Goal: Information Seeking & Learning: Learn about a topic

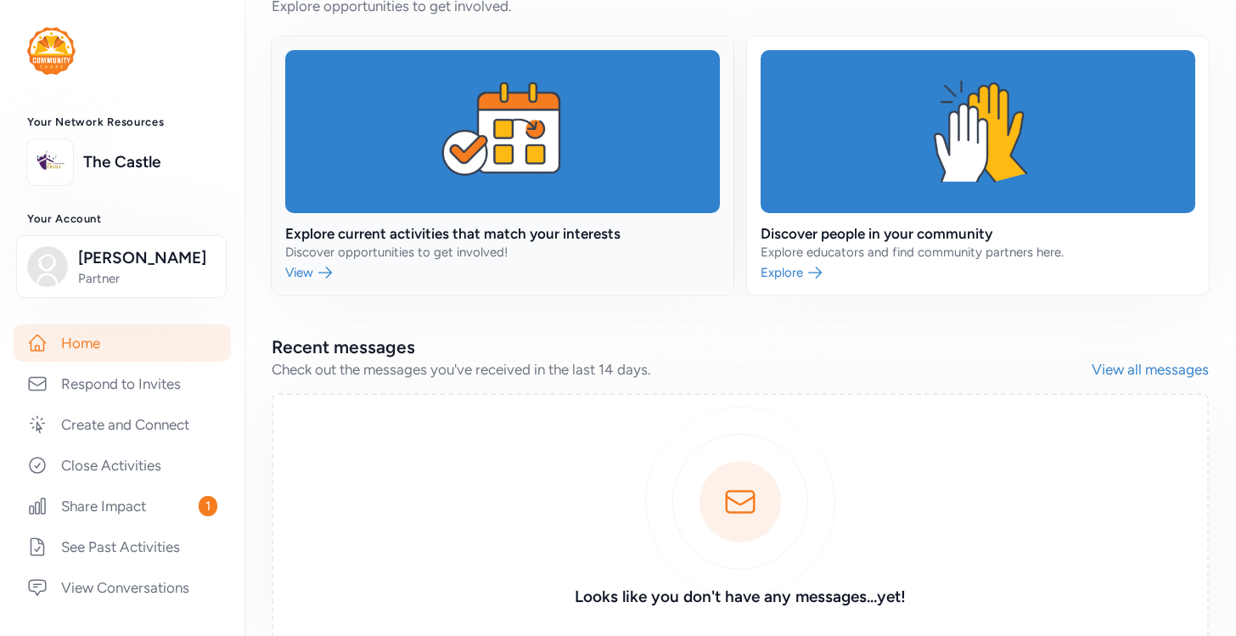
scroll to position [795, 0]
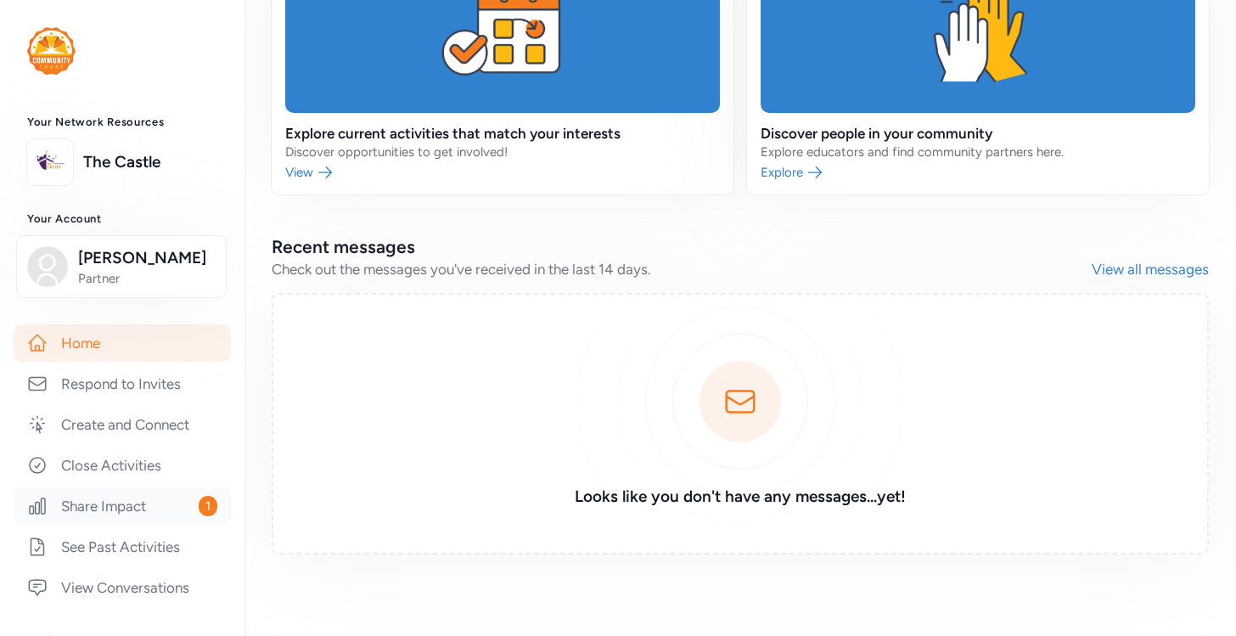
click at [177, 509] on link "Share Impact 1" at bounding box center [122, 505] width 217 height 37
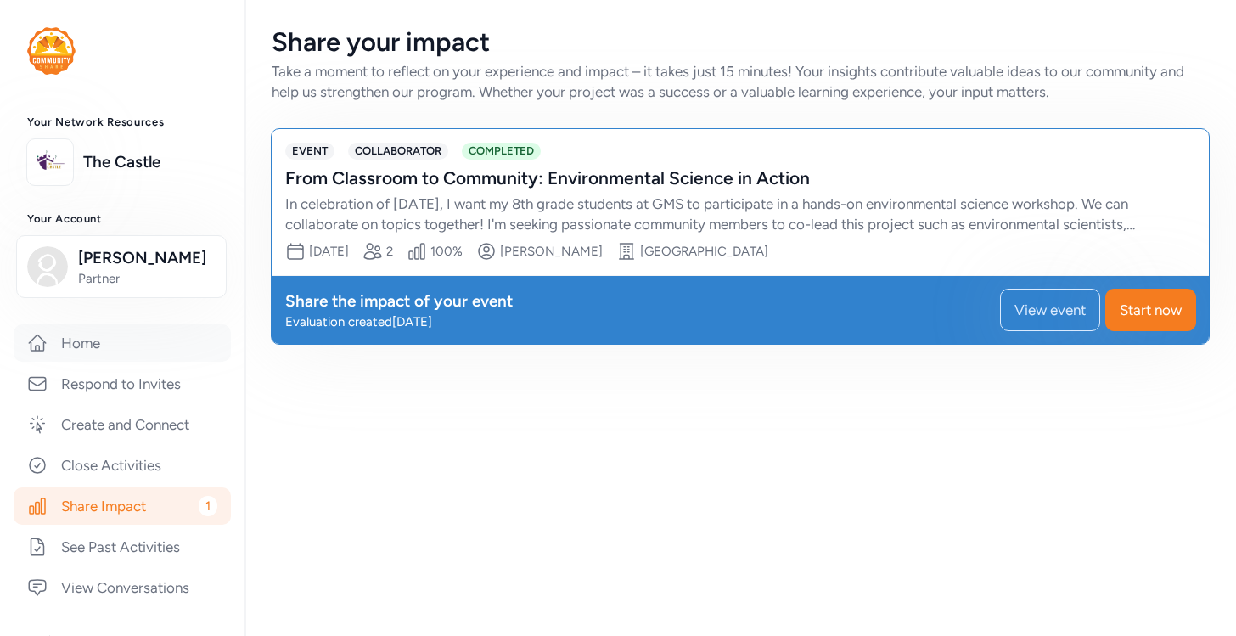
click at [120, 354] on link "Home" at bounding box center [122, 342] width 217 height 37
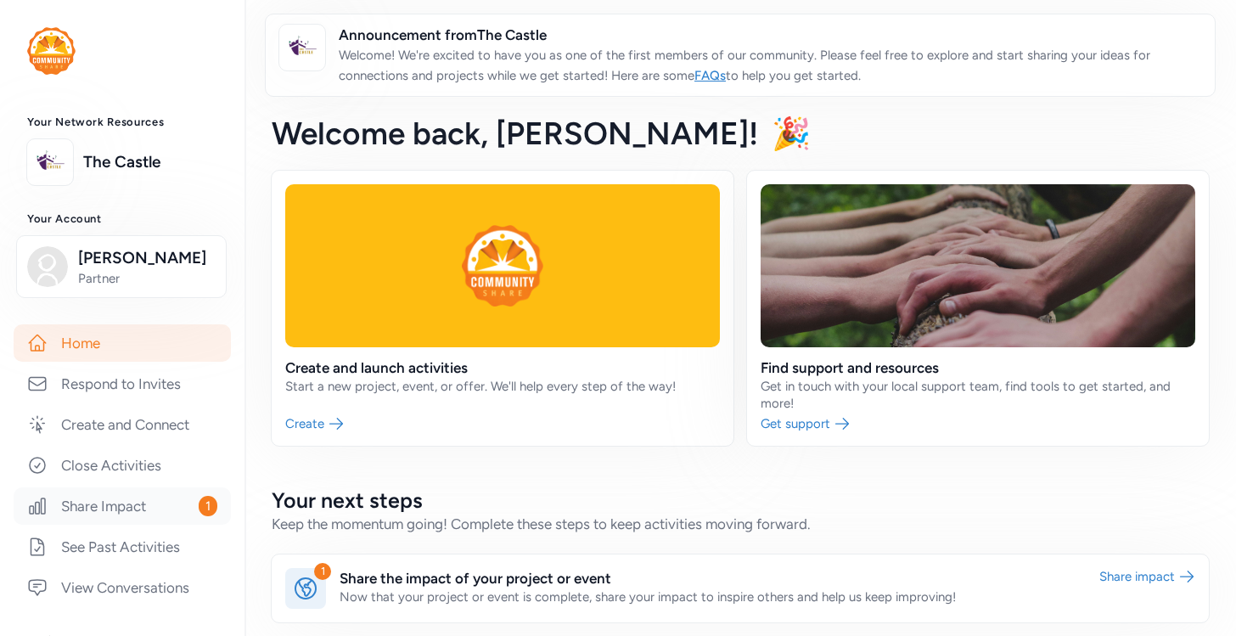
click at [152, 504] on link "Share Impact 1" at bounding box center [122, 505] width 217 height 37
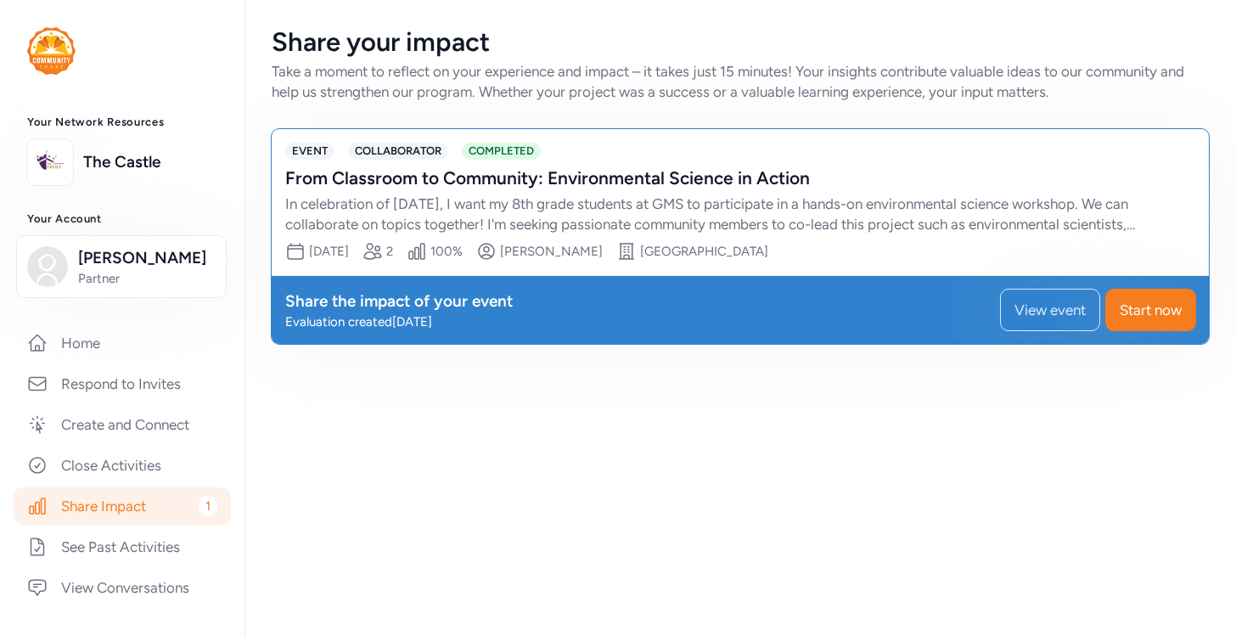
click at [541, 154] on span "COMPLETED" at bounding box center [501, 151] width 79 height 17
click at [1016, 315] on span "View event" at bounding box center [1049, 310] width 71 height 20
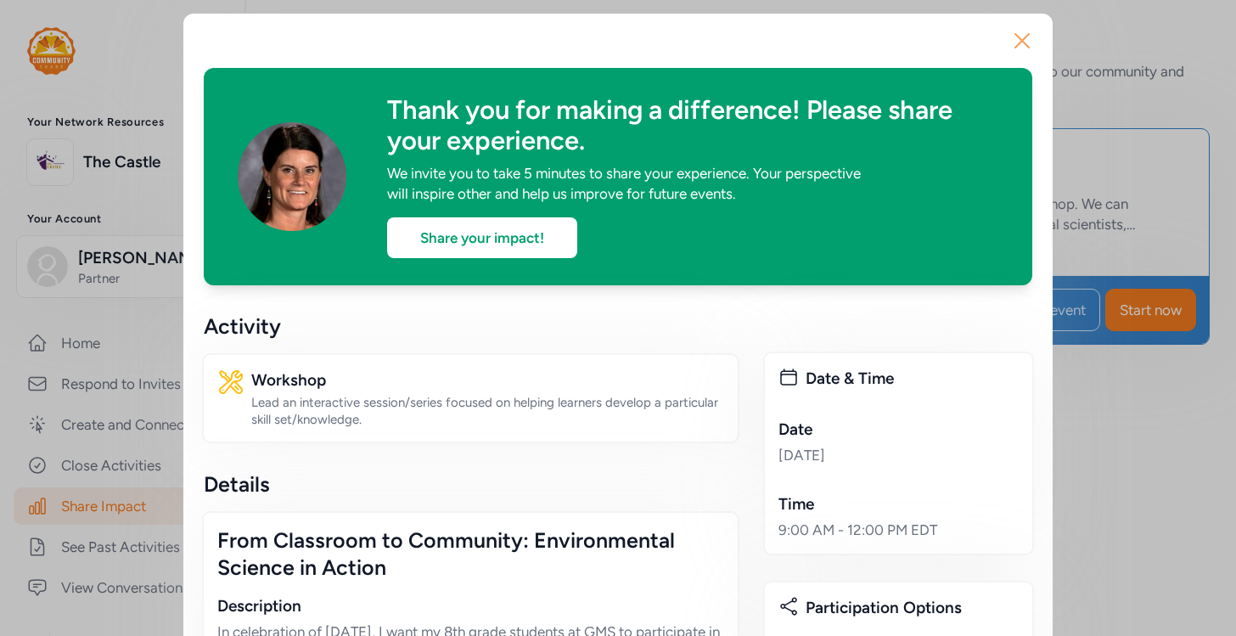
click at [1029, 47] on icon "button" at bounding box center [1022, 41] width 14 height 14
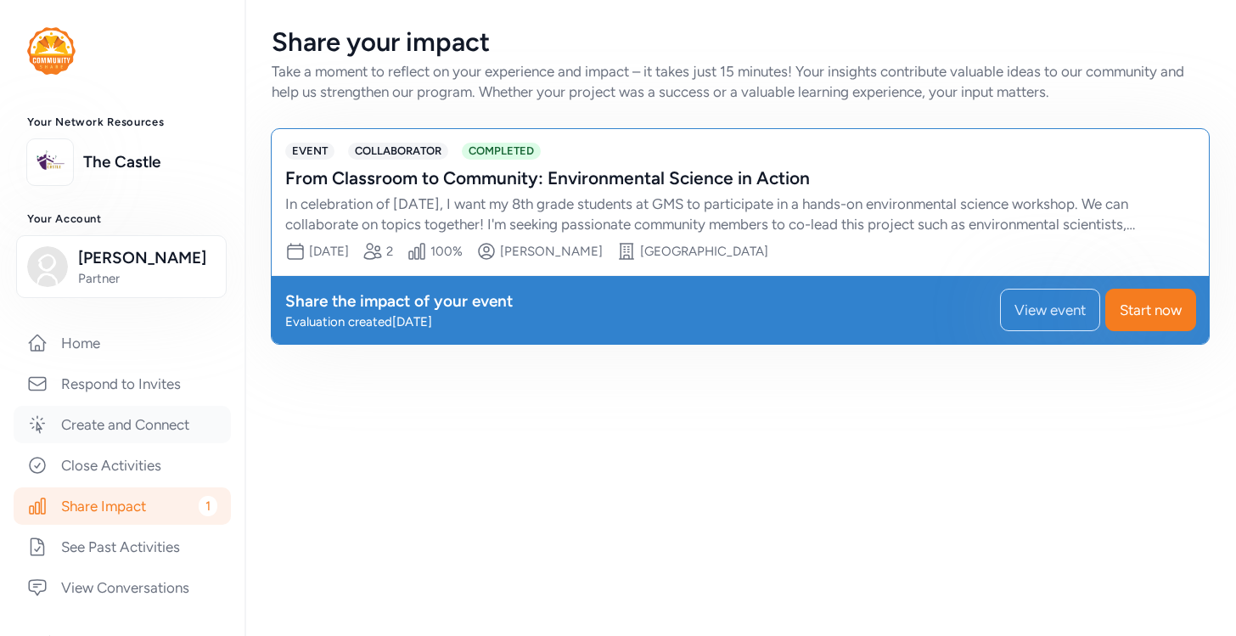
click at [144, 430] on link "Create and Connect" at bounding box center [122, 424] width 217 height 37
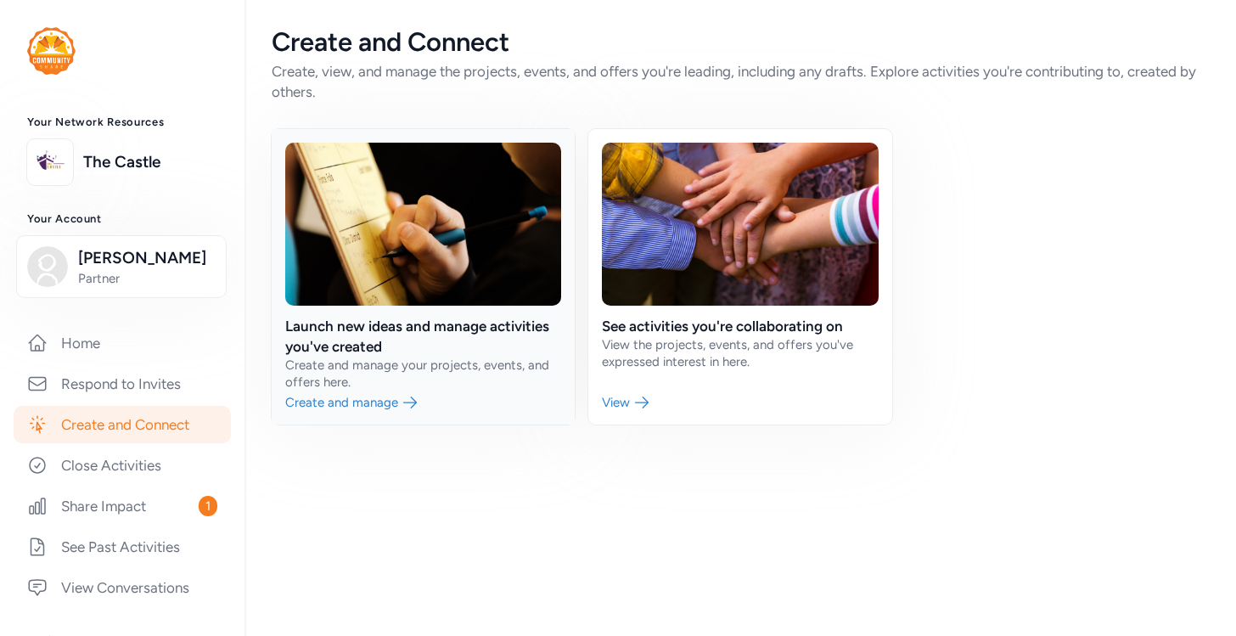
click at [367, 317] on link at bounding box center [423, 276] width 303 height 295
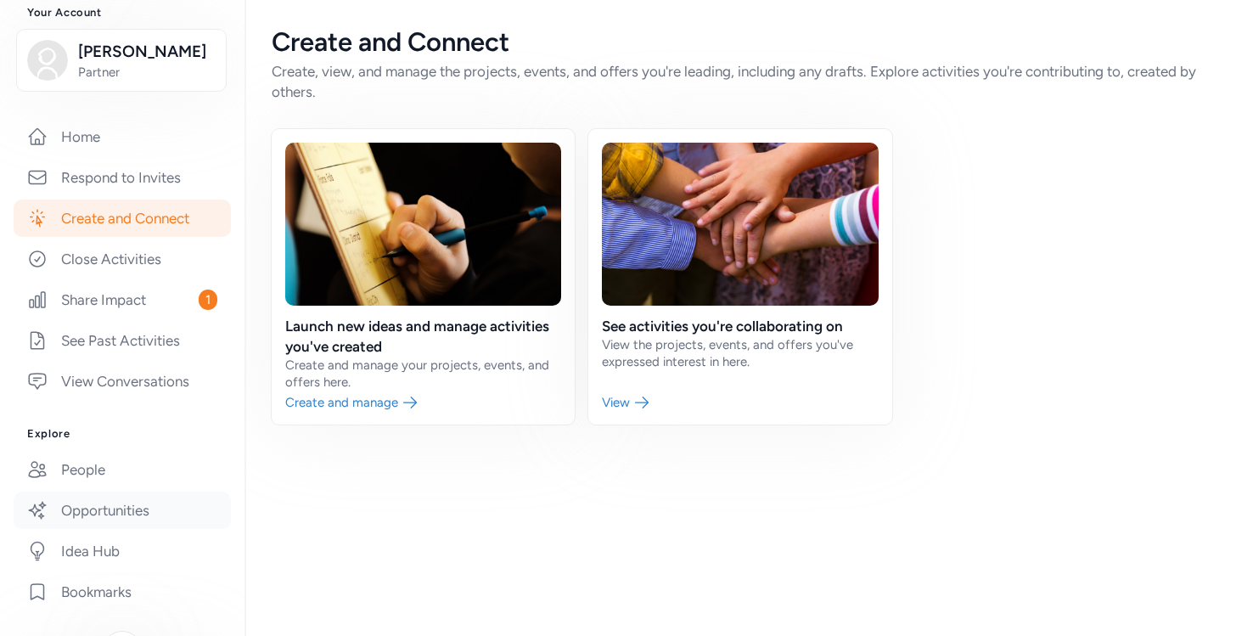
scroll to position [240, 0]
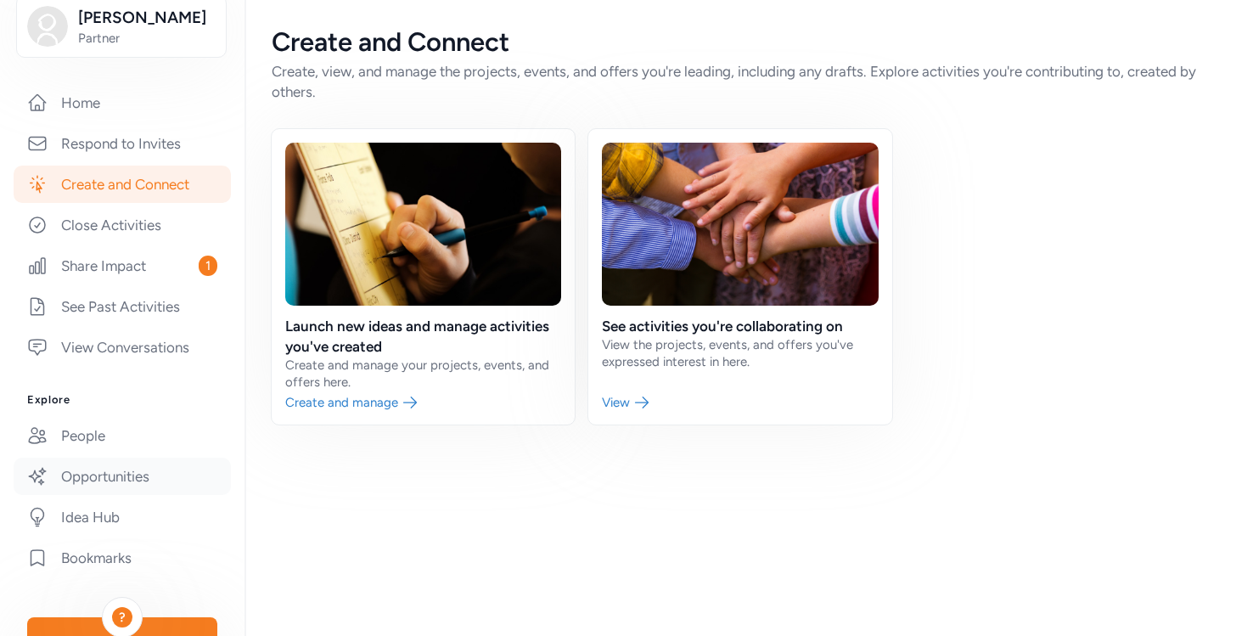
click at [103, 471] on link "Opportunities" at bounding box center [122, 476] width 217 height 37
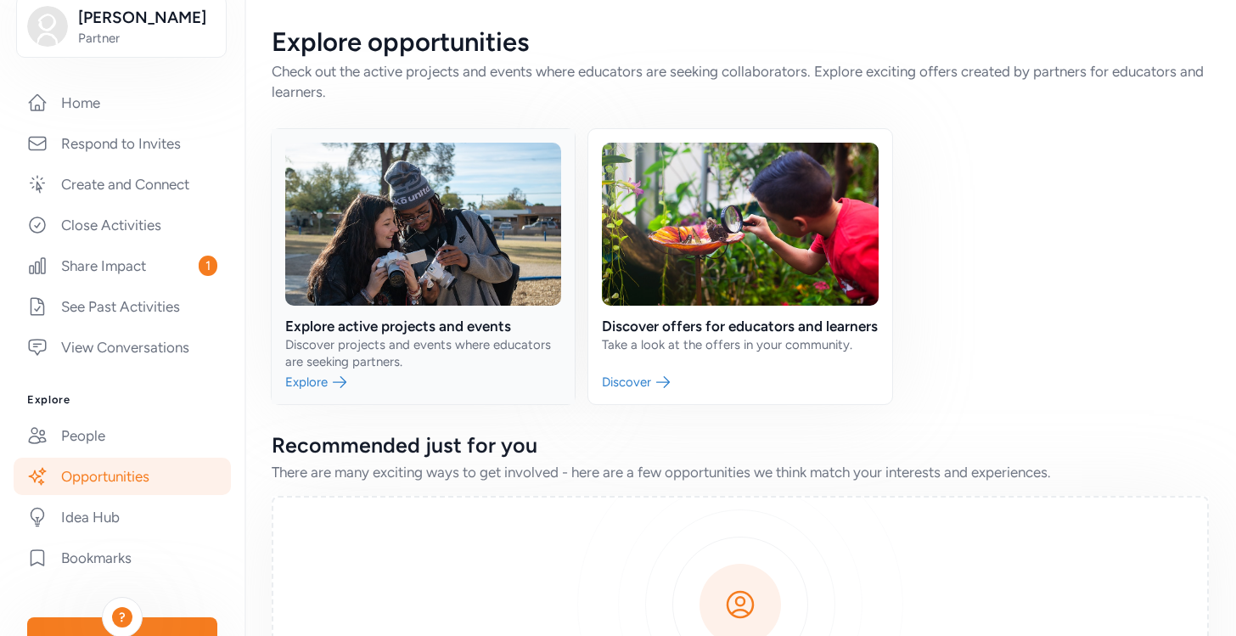
click at [424, 333] on link at bounding box center [423, 266] width 303 height 275
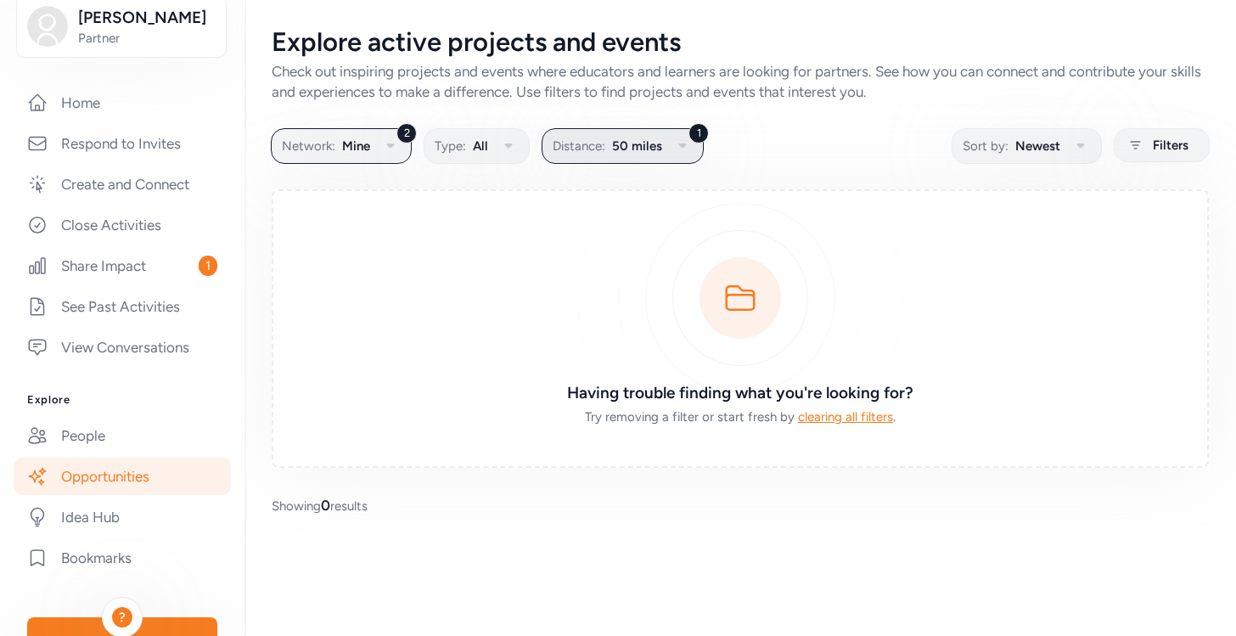
click at [626, 144] on span "50 miles" at bounding box center [637, 146] width 50 height 20
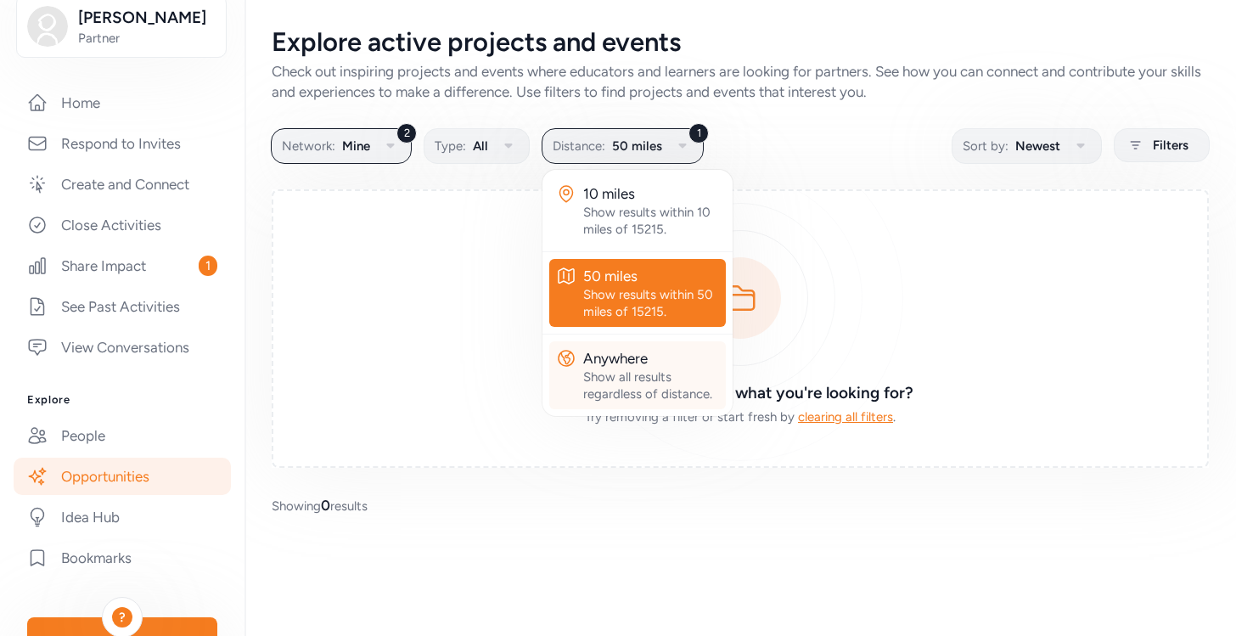
click at [615, 354] on div "Anywhere" at bounding box center [651, 358] width 136 height 20
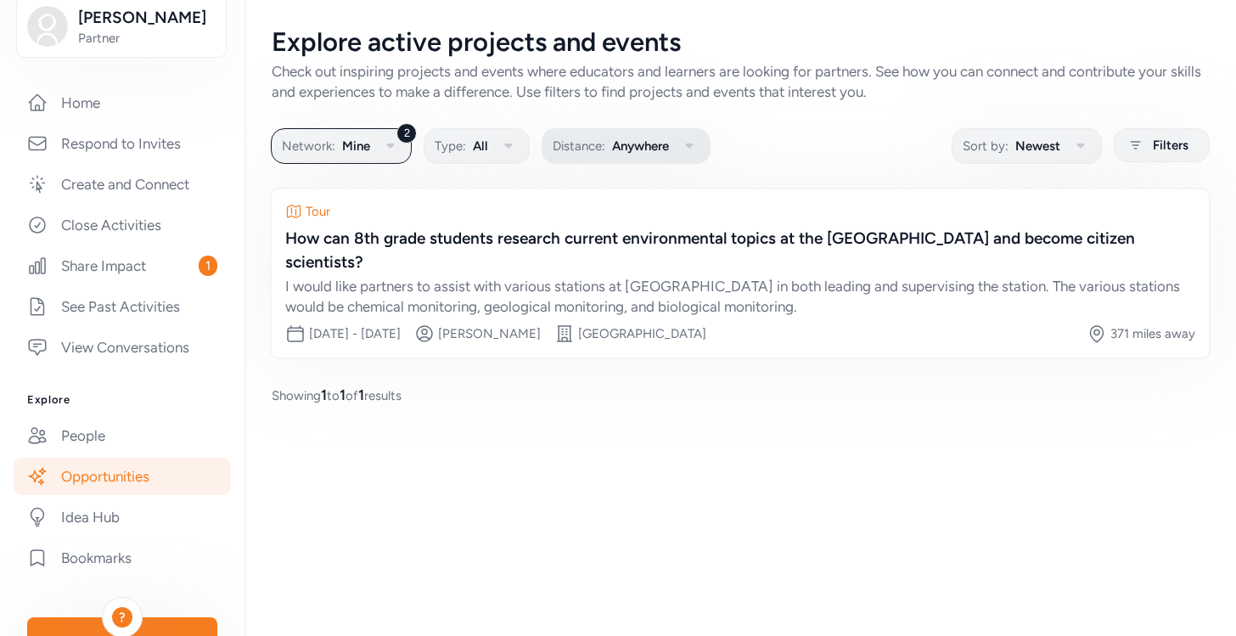
click at [639, 128] on button "Distance: Anywhere" at bounding box center [626, 146] width 169 height 36
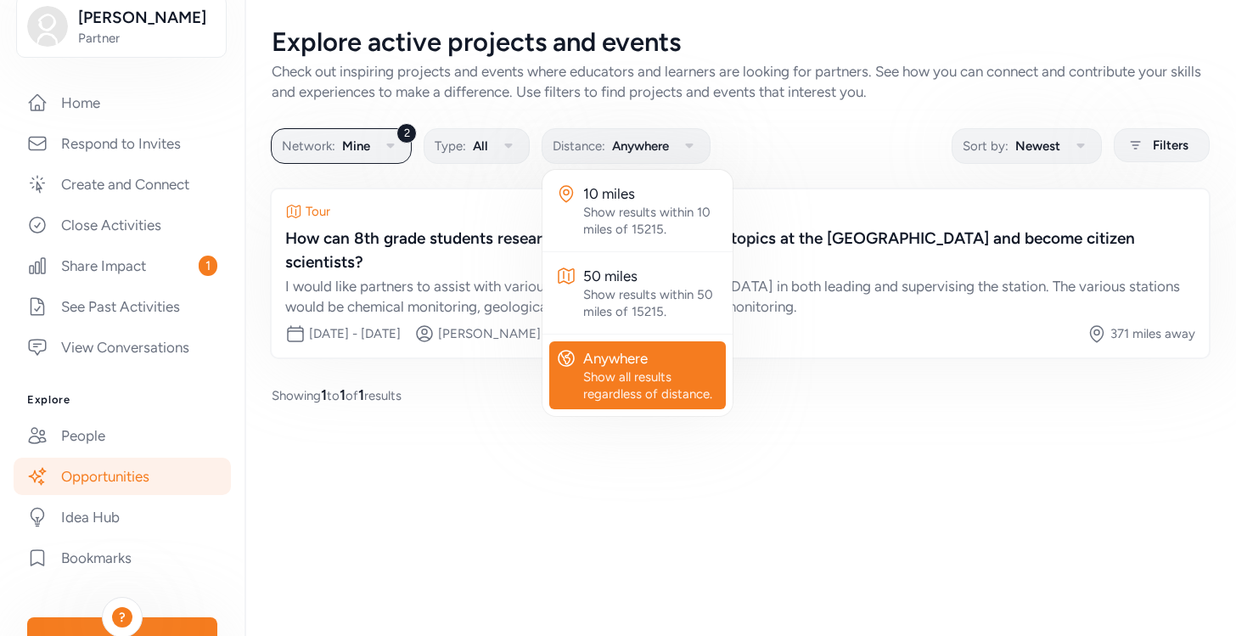
click at [609, 493] on div "Explore active projects and events Check out inspiring projects and events wher…" at bounding box center [739, 318] width 991 height 636
